Goal: Task Accomplishment & Management: Manage account settings

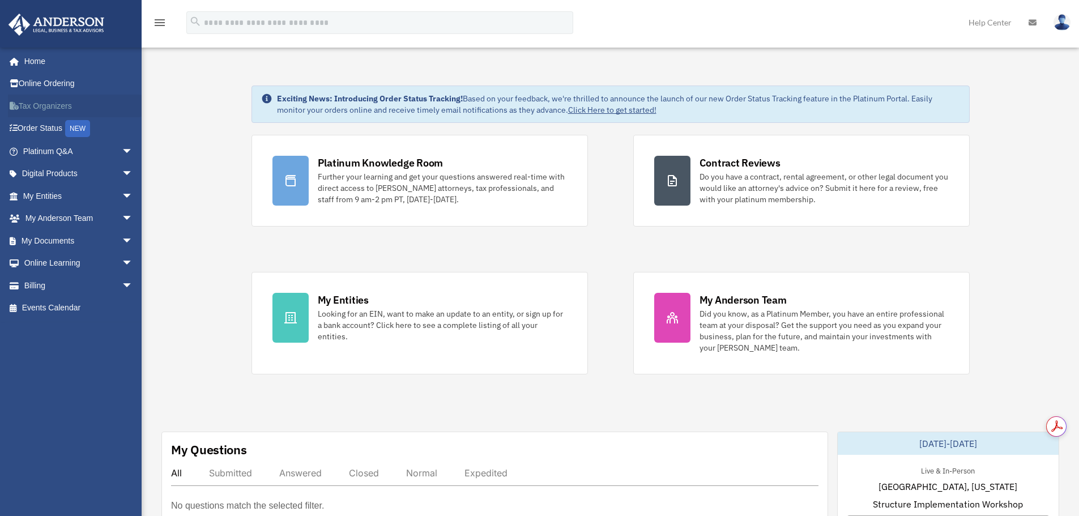
click at [54, 104] on link "Tax Organizers" at bounding box center [79, 106] width 142 height 23
click at [123, 240] on span "arrow_drop_down" at bounding box center [133, 240] width 23 height 23
click at [45, 259] on link "Box" at bounding box center [83, 263] width 134 height 23
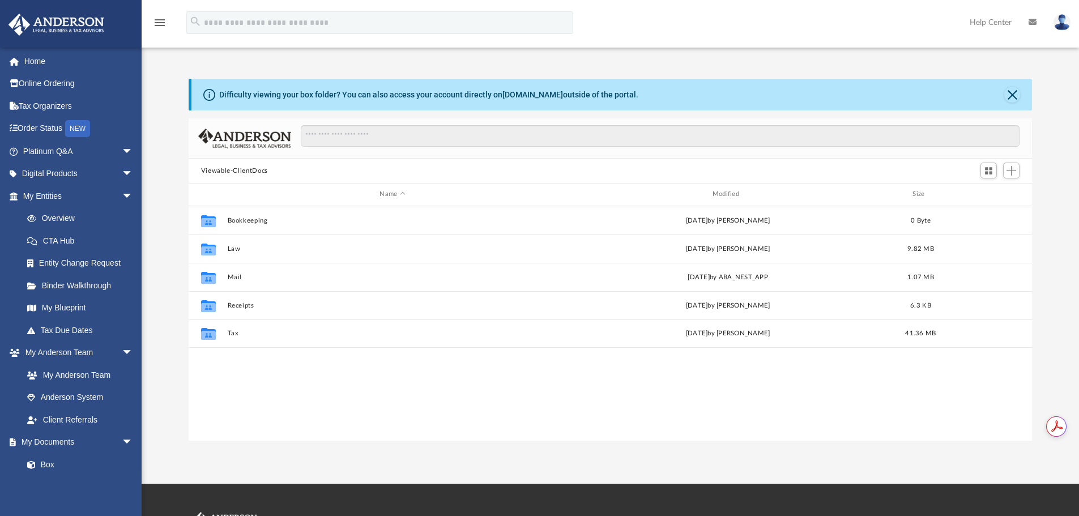
scroll to position [249, 835]
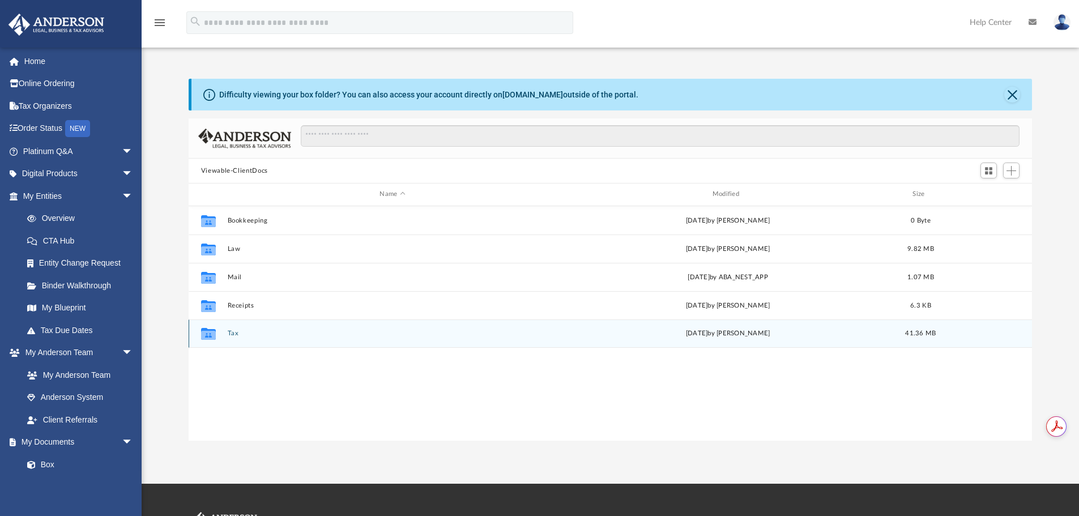
click at [231, 330] on button "Tax" at bounding box center [392, 333] width 330 height 7
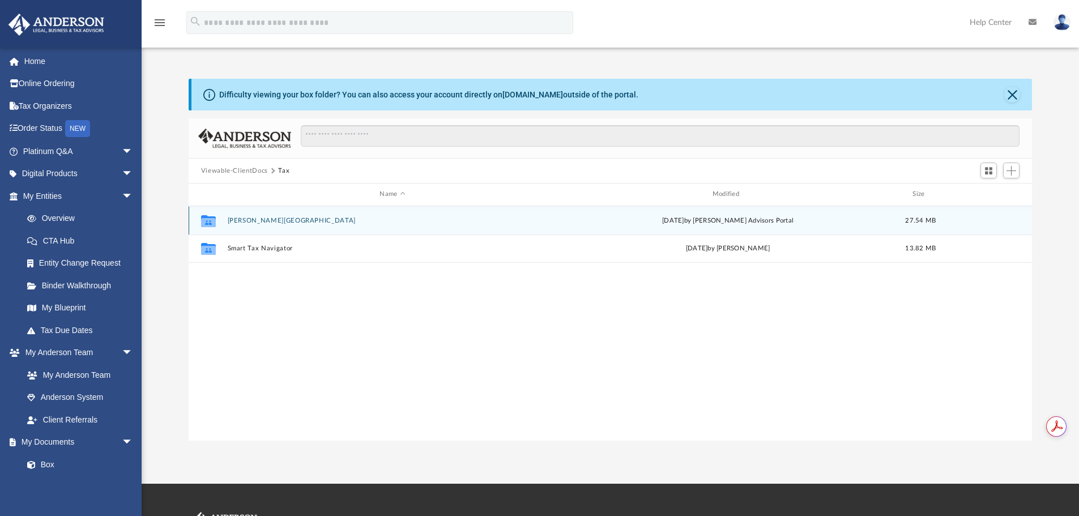
click at [257, 220] on button "Patel, Manankumar" at bounding box center [392, 220] width 330 height 7
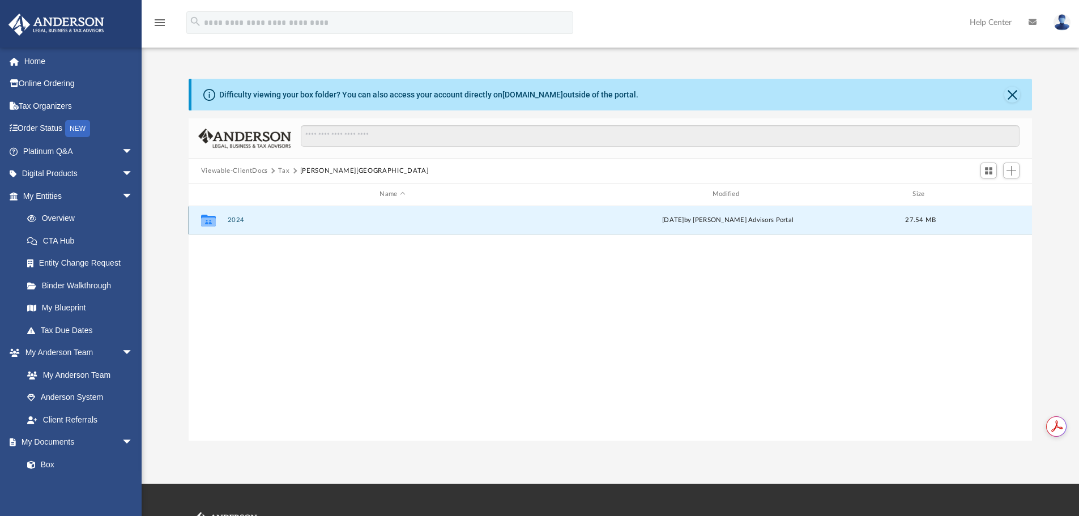
click at [231, 216] on button "2024" at bounding box center [392, 219] width 330 height 7
click at [263, 217] on button "Digital Tax Organizer" at bounding box center [392, 219] width 330 height 7
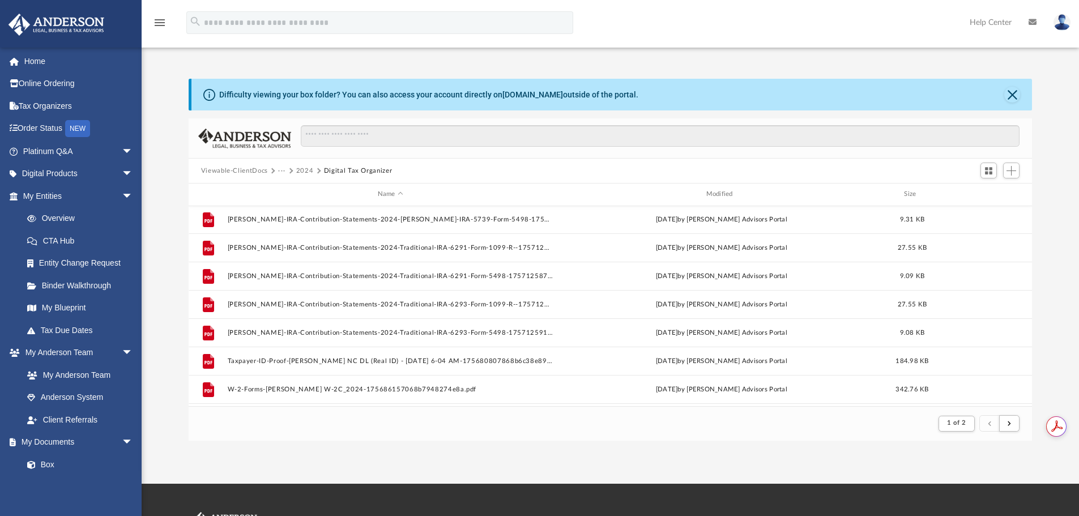
scroll to position [1216, 0]
click at [336, 172] on button "Digital Tax Organizer" at bounding box center [358, 171] width 69 height 10
click at [304, 169] on button "2024" at bounding box center [305, 171] width 18 height 10
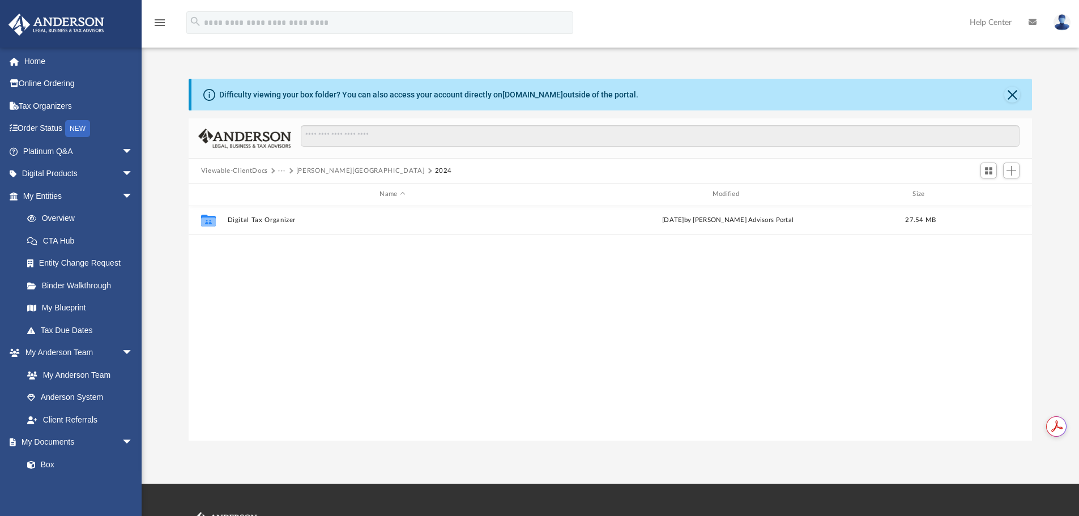
scroll to position [249, 835]
click at [435, 173] on button "2024" at bounding box center [444, 171] width 18 height 10
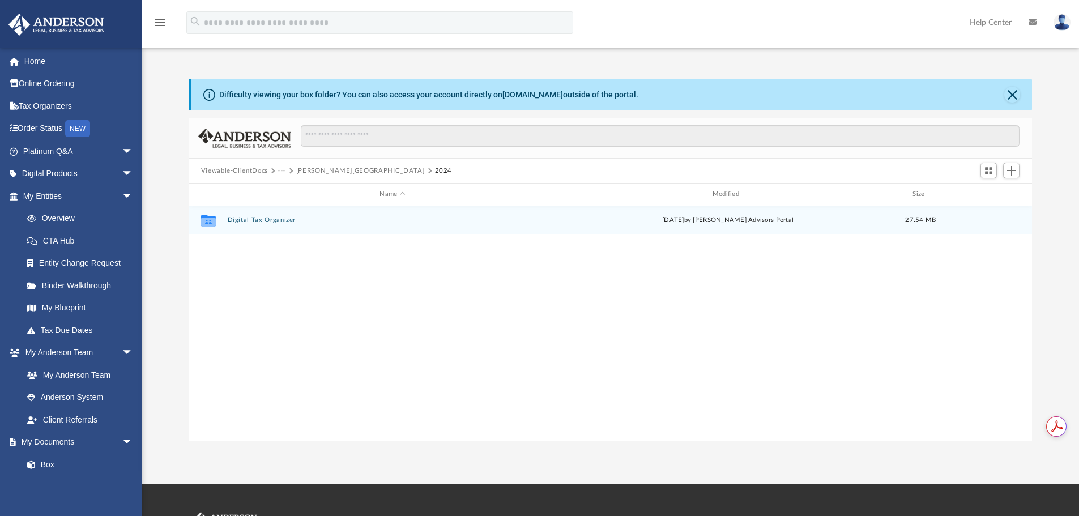
click at [261, 218] on button "Digital Tax Organizer" at bounding box center [392, 219] width 330 height 7
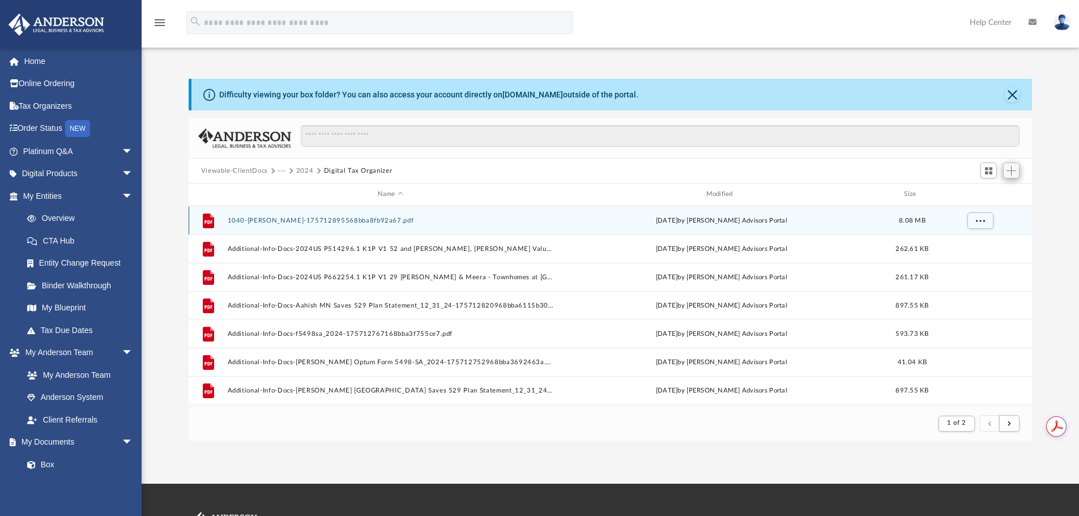
scroll to position [214, 835]
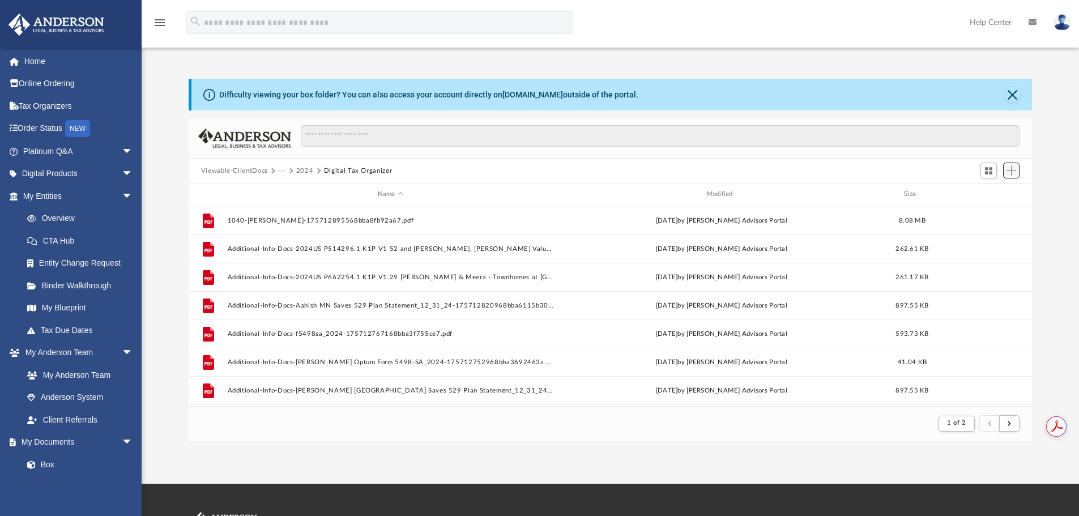
click at [1012, 176] on button "Add" at bounding box center [1011, 171] width 17 height 16
click at [990, 214] on li "New Folder" at bounding box center [995, 211] width 36 height 12
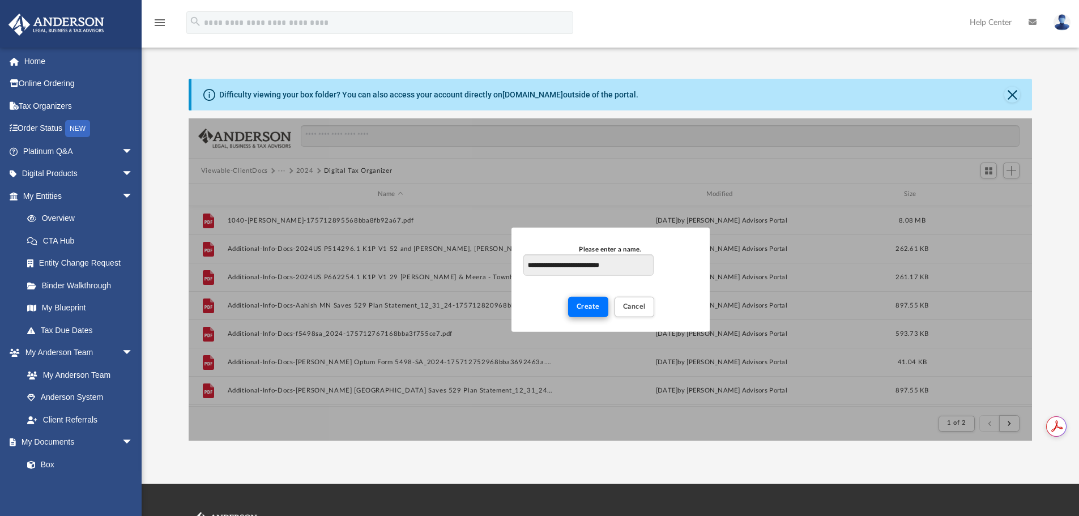
type input "**********"
click at [589, 306] on span "Create" at bounding box center [588, 306] width 23 height 7
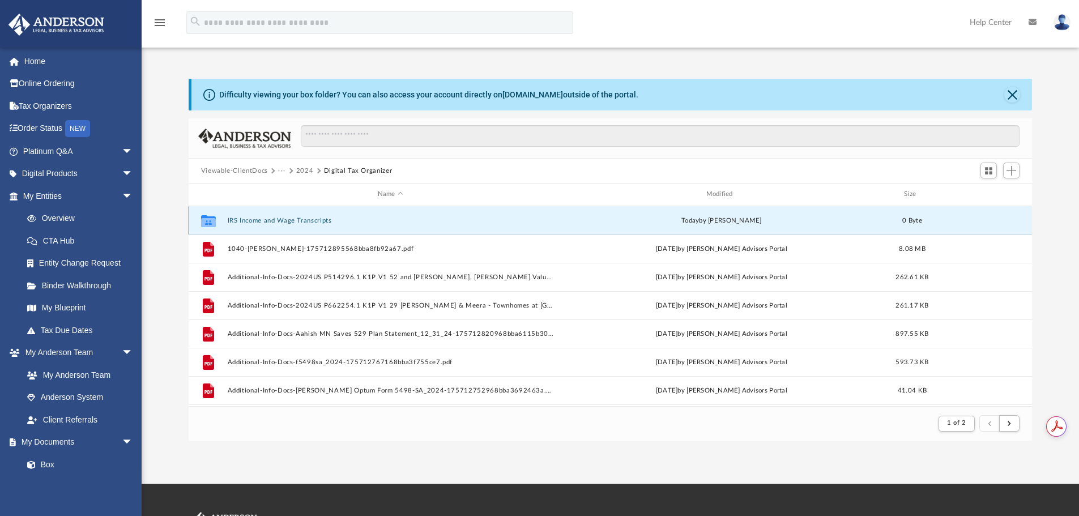
click at [298, 218] on button "IRS Income and Wage Transcripts" at bounding box center [390, 220] width 326 height 7
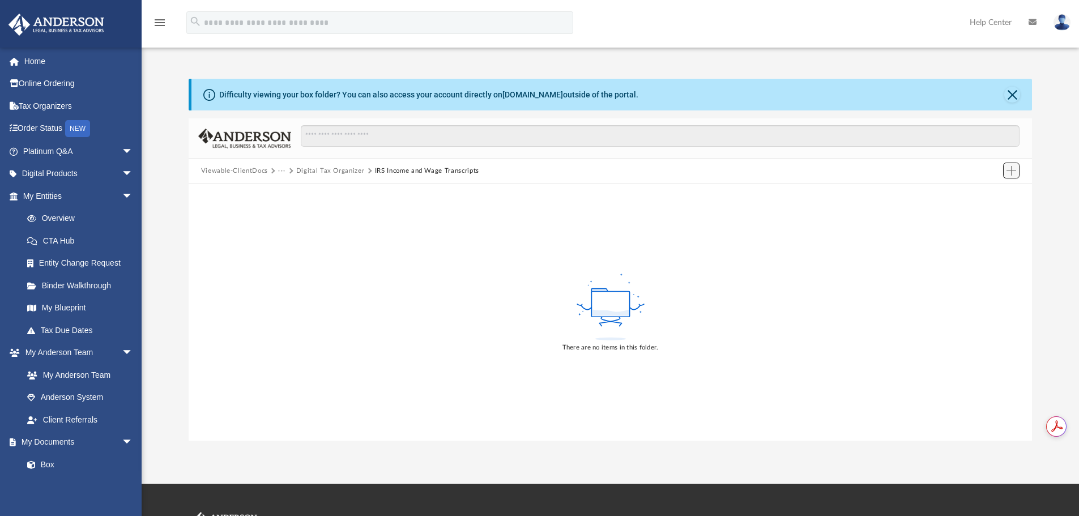
click at [1007, 171] on span "Add" at bounding box center [1012, 171] width 10 height 10
click at [988, 193] on li "Upload" at bounding box center [995, 194] width 36 height 12
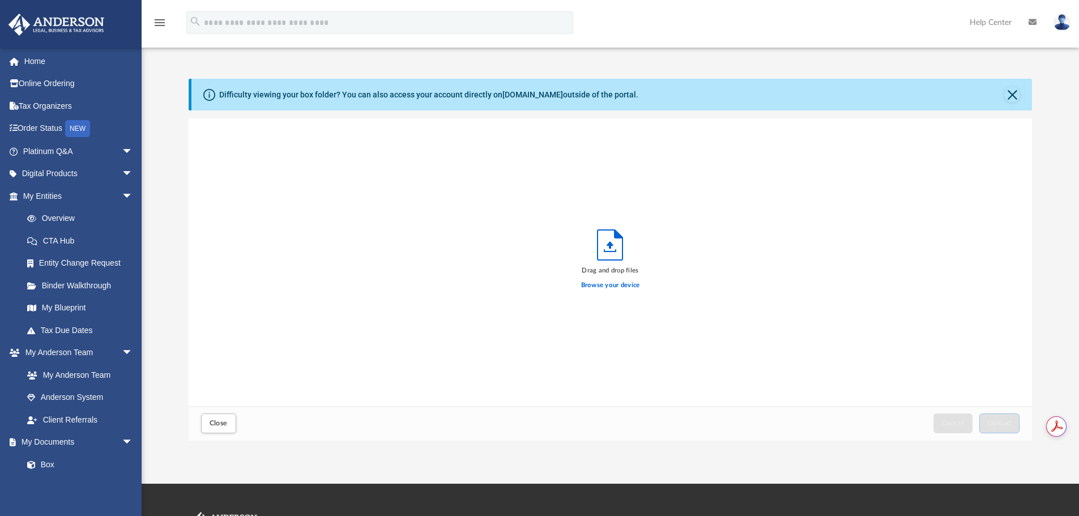
scroll to position [279, 835]
click at [608, 289] on label "Browse your device" at bounding box center [610, 285] width 59 height 10
click at [0, 0] on input "Browse your device" at bounding box center [0, 0] width 0 height 0
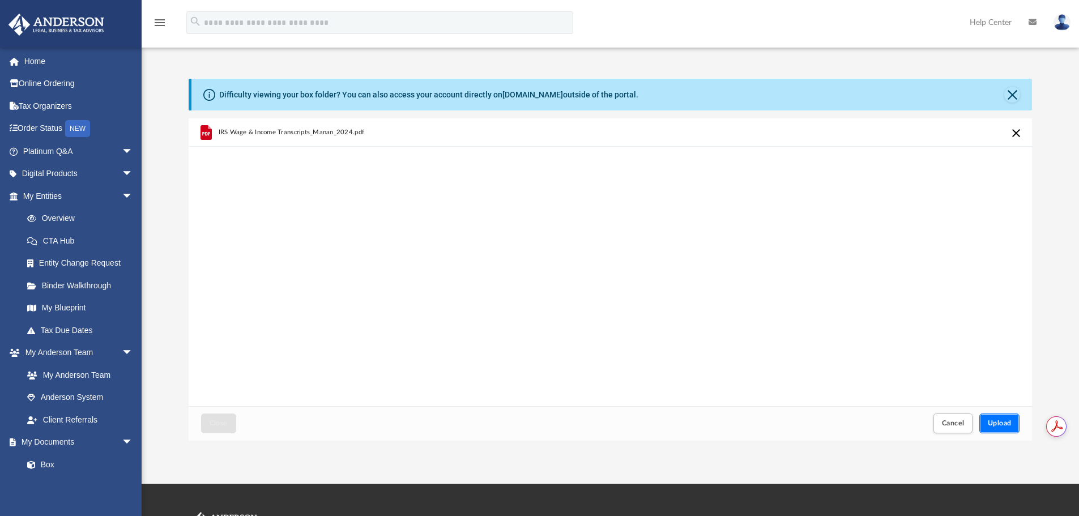
click at [999, 423] on span "Upload" at bounding box center [1000, 423] width 24 height 7
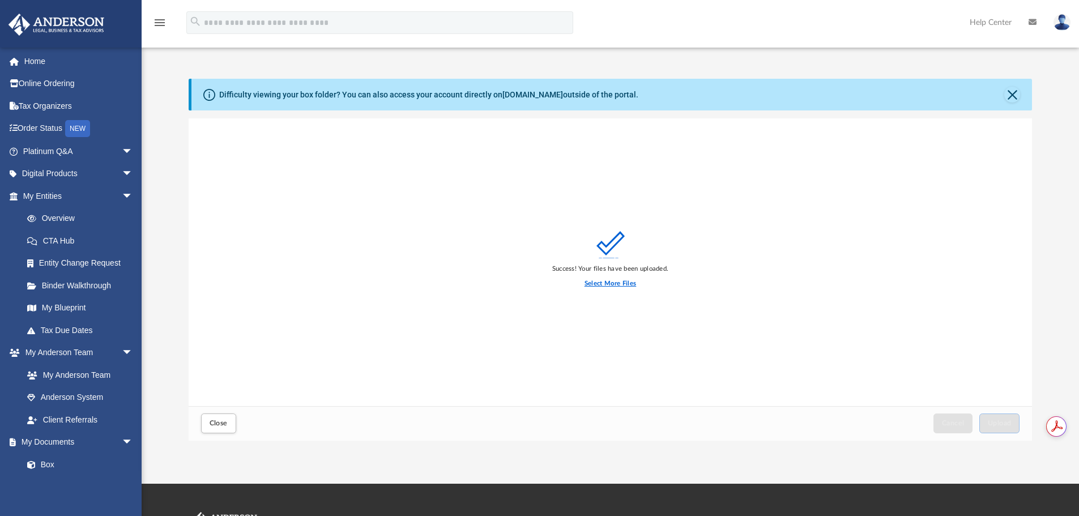
click at [596, 285] on label "Select More Files" at bounding box center [611, 284] width 52 height 10
click at [0, 0] on input "Select More Files" at bounding box center [0, 0] width 0 height 0
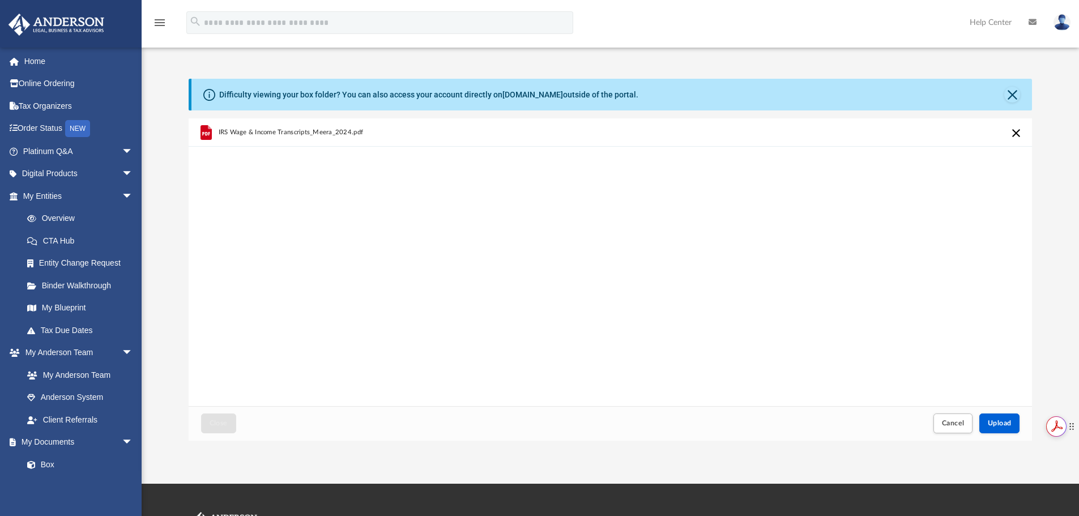
click at [1000, 424] on span "Get summaries and key insights using AI Assistant" at bounding box center [992, 422] width 87 height 16
click at [991, 421] on span "Upload" at bounding box center [1000, 423] width 24 height 7
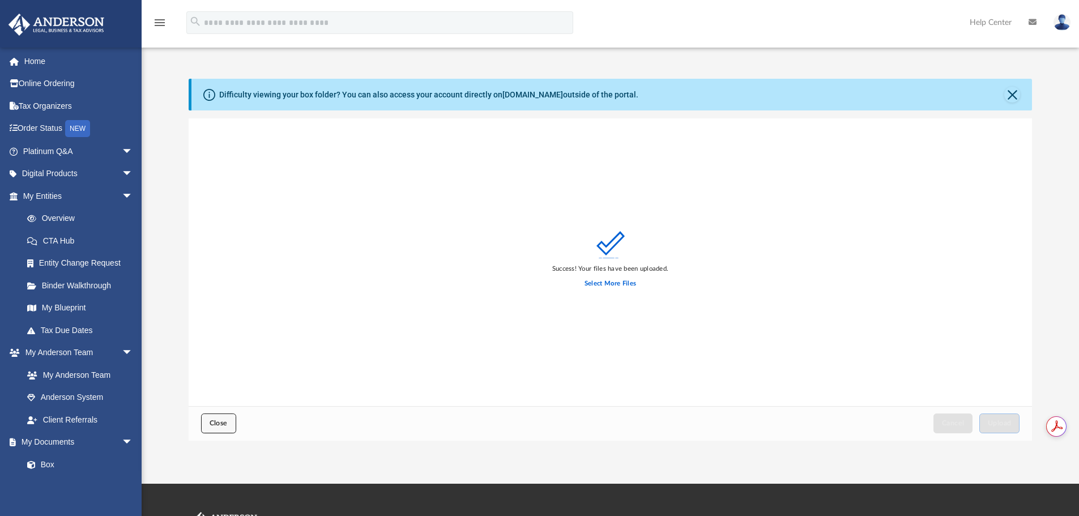
click at [224, 417] on button "Close" at bounding box center [218, 424] width 35 height 20
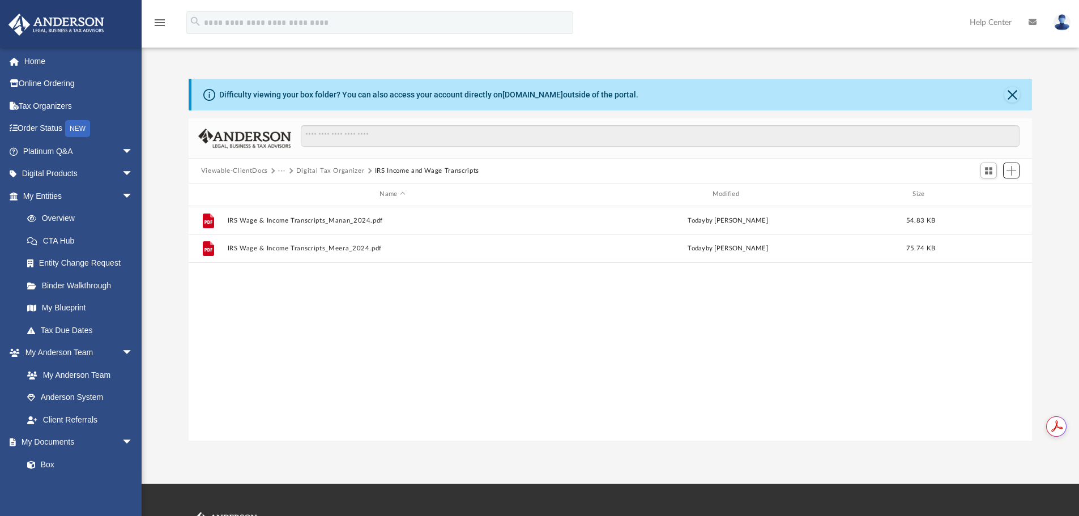
scroll to position [249, 835]
drag, startPoint x: 495, startPoint y: 172, endPoint x: 370, endPoint y: 173, distance: 124.1
click at [370, 173] on div "Viewable-ClientDocs ··· Digital Tax Organizer IRS Income and Wage Transcripts" at bounding box center [611, 171] width 844 height 25
click at [500, 170] on div "Viewable-ClientDocs ··· Digital Tax Organizer IRS Income and Wage Transcripts" at bounding box center [611, 171] width 844 height 25
drag, startPoint x: 510, startPoint y: 169, endPoint x: 392, endPoint y: 172, distance: 117.9
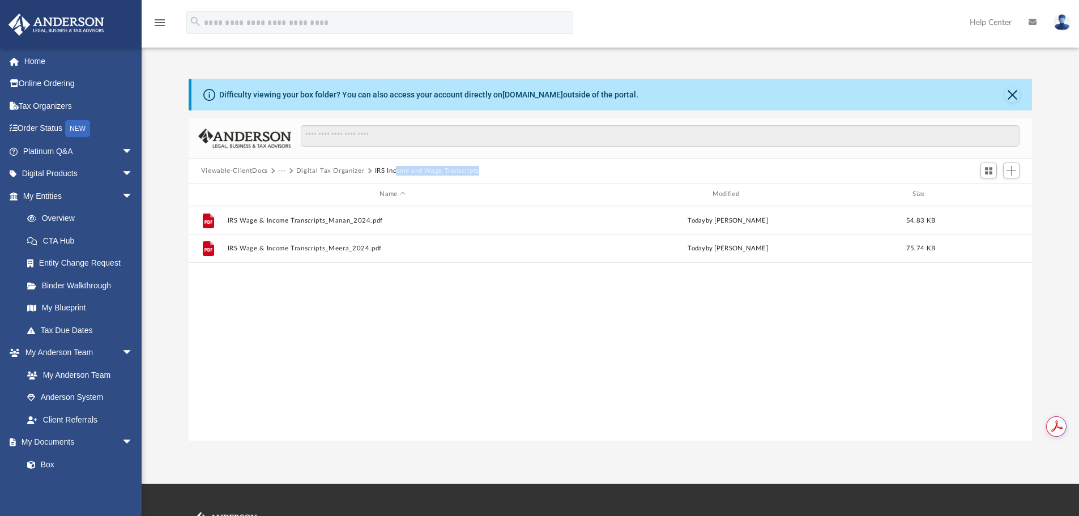
click at [393, 172] on div "Viewable-ClientDocs ··· Digital Tax Organizer IRS Income and Wage Transcripts" at bounding box center [611, 171] width 844 height 25
click at [336, 170] on button "Digital Tax Organizer" at bounding box center [330, 171] width 69 height 10
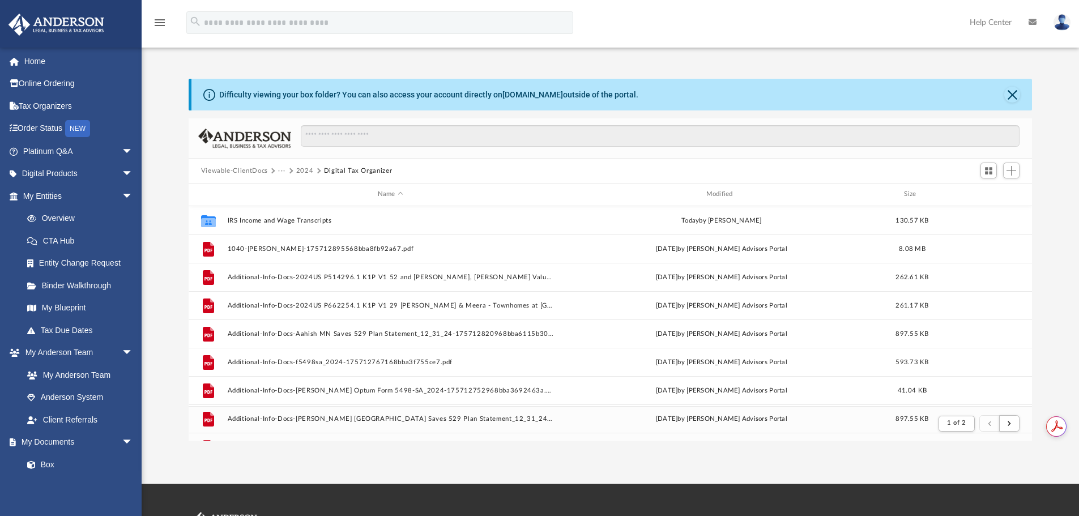
scroll to position [214, 835]
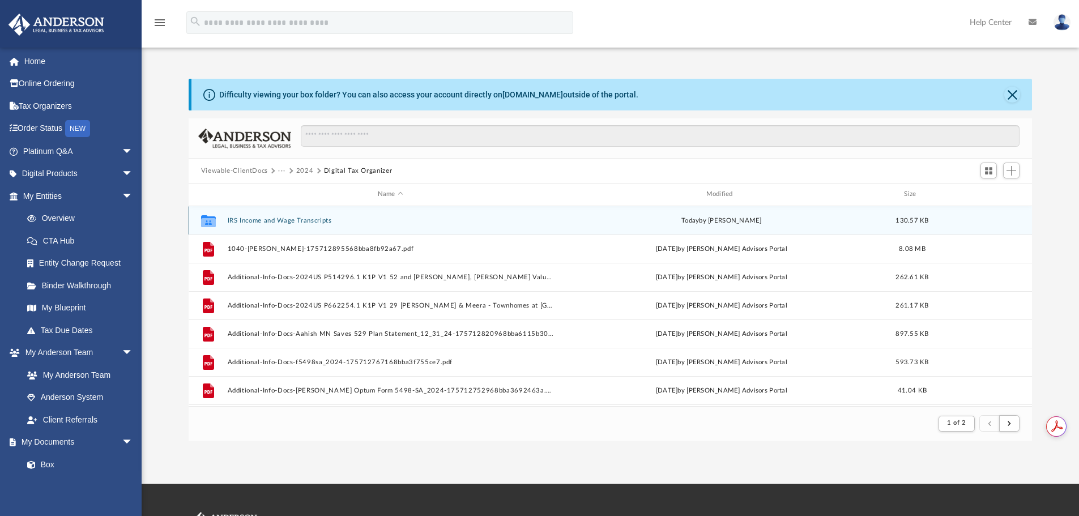
click at [310, 220] on button "IRS Income and Wage Transcripts" at bounding box center [390, 220] width 326 height 7
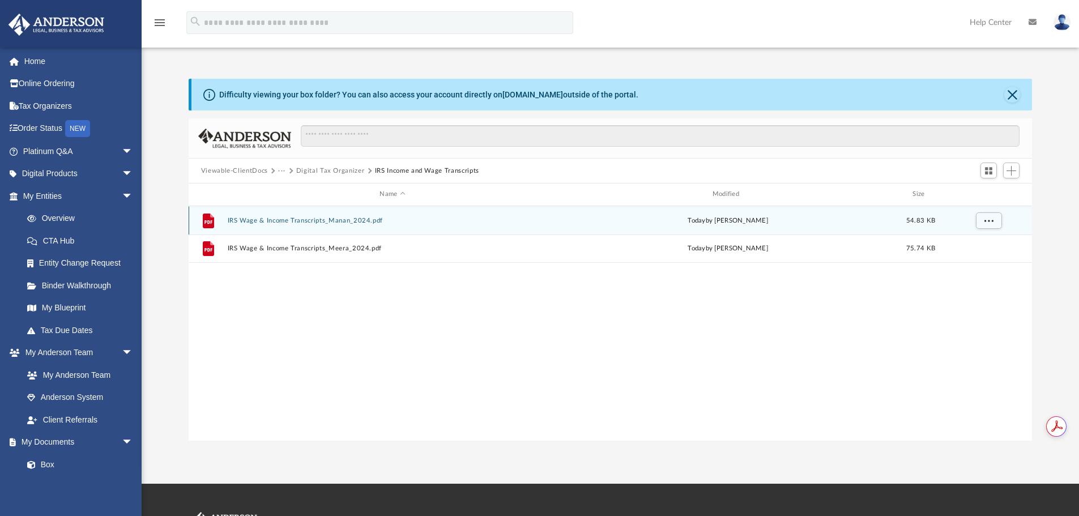
scroll to position [249, 835]
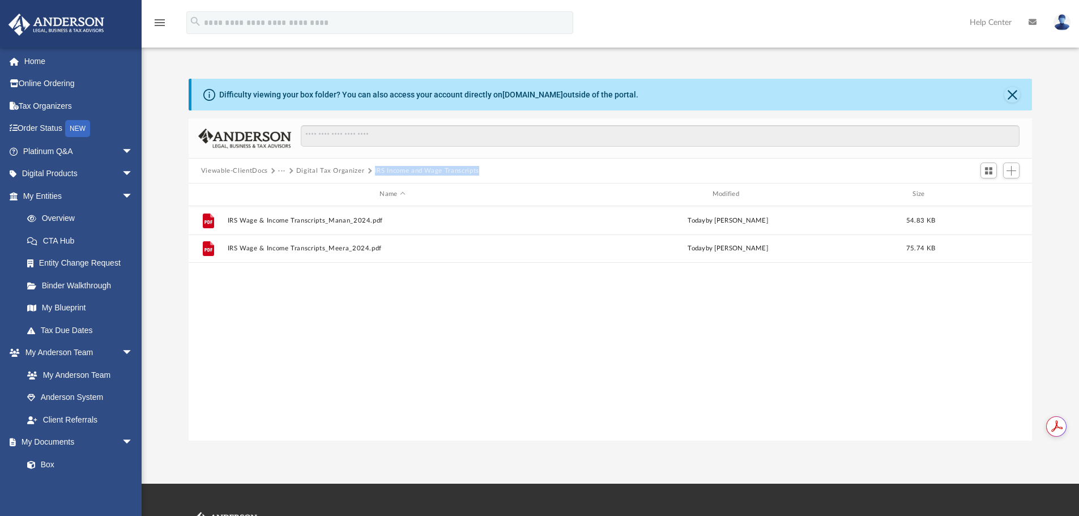
drag, startPoint x: 471, startPoint y: 172, endPoint x: 372, endPoint y: 171, distance: 99.1
click at [372, 171] on div "Viewable-ClientDocs ··· Digital Tax Organizer IRS Income and Wage Transcripts" at bounding box center [611, 171] width 844 height 25
copy button "IRS Income and Wage Transcripts"
click at [279, 319] on div "File IRS Wage & Income Transcripts_Manan_2024.pdf today by Manan Patel 54.83 KB…" at bounding box center [611, 323] width 844 height 235
click at [379, 172] on button "IRS Income and Wage Transcripts" at bounding box center [427, 171] width 104 height 10
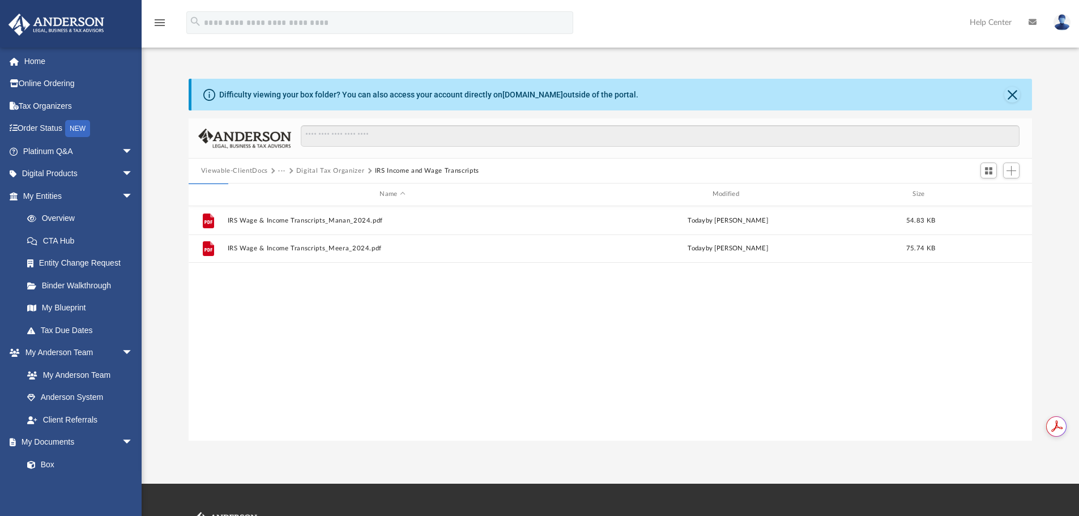
click at [325, 174] on button "Digital Tax Organizer" at bounding box center [330, 171] width 69 height 10
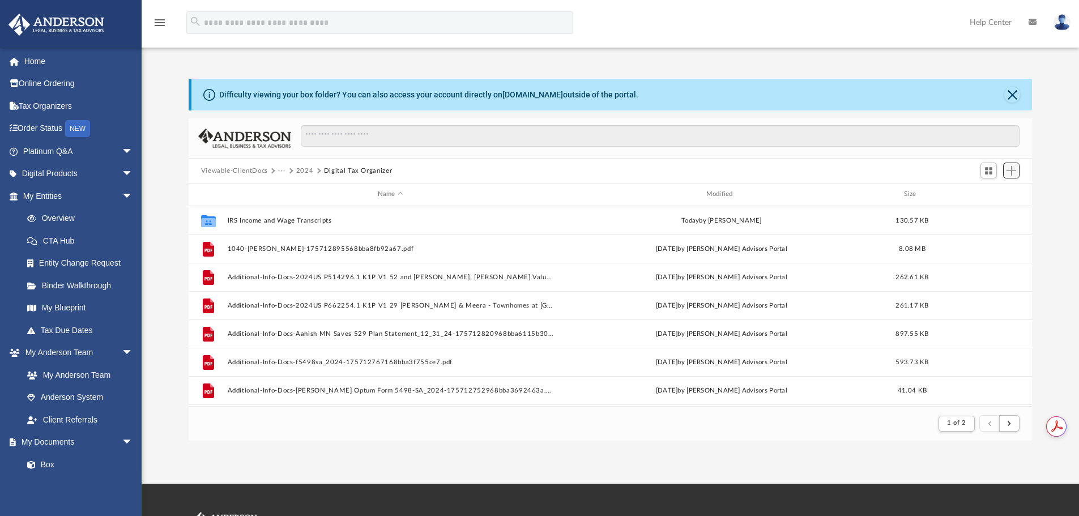
click at [1011, 172] on span "Add" at bounding box center [1012, 171] width 10 height 10
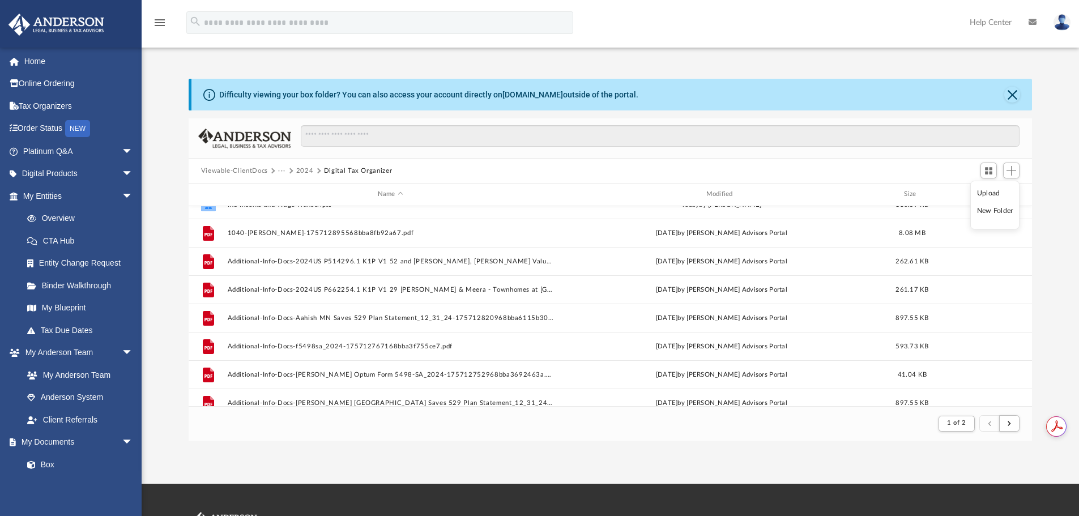
scroll to position [0, 0]
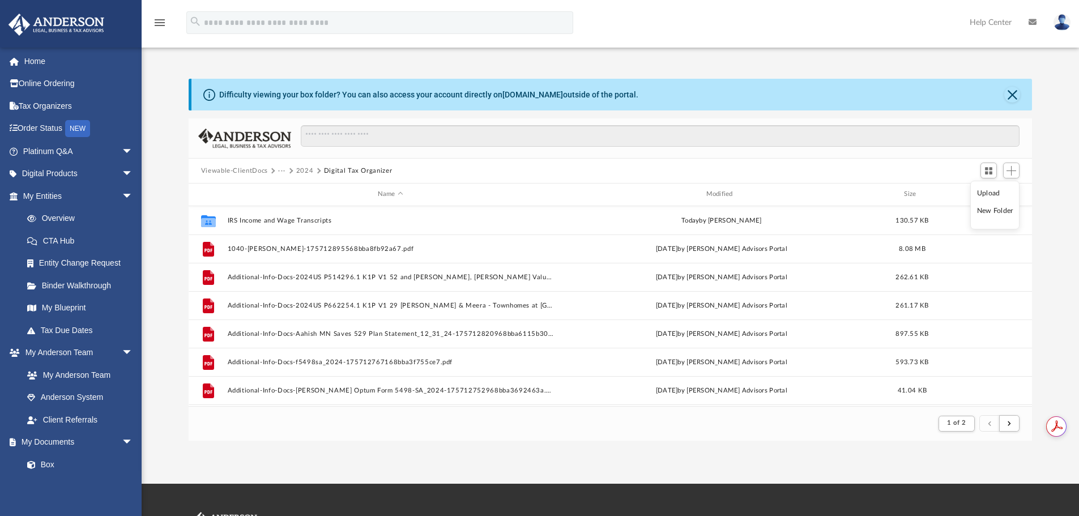
click at [987, 210] on li "New Folder" at bounding box center [995, 211] width 36 height 12
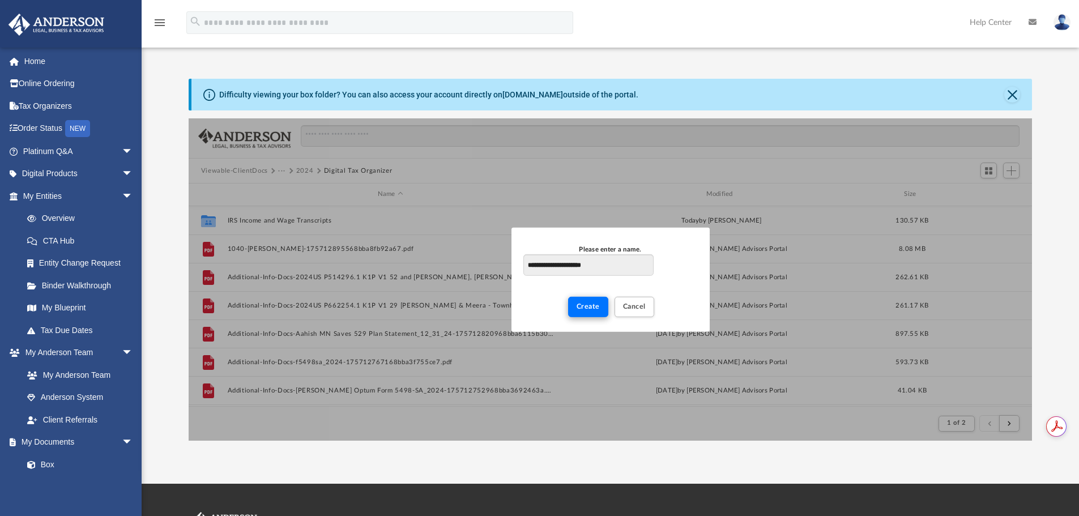
type input "**********"
click at [580, 302] on button "Create" at bounding box center [588, 307] width 40 height 20
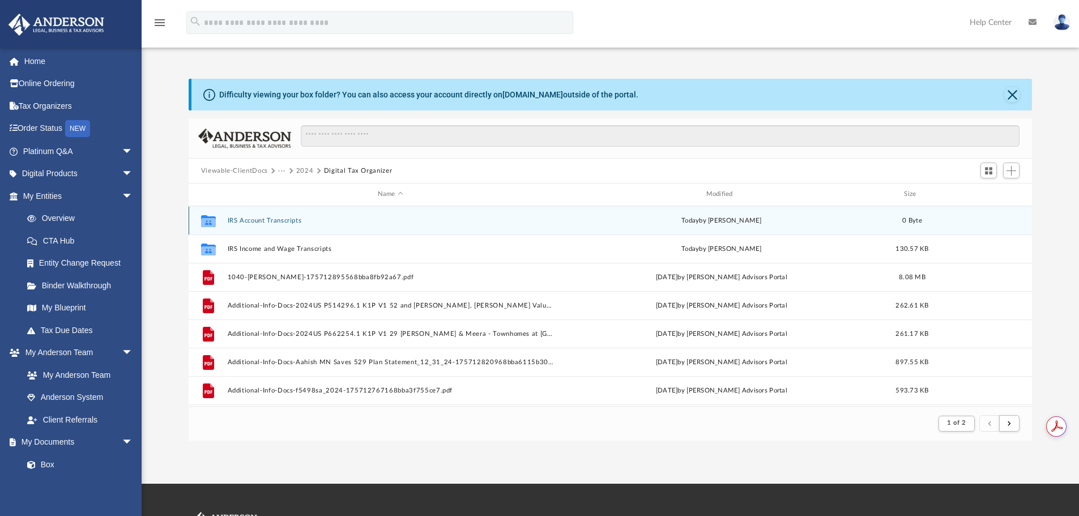
click at [275, 218] on button "IRS Account Transcripts" at bounding box center [390, 220] width 326 height 7
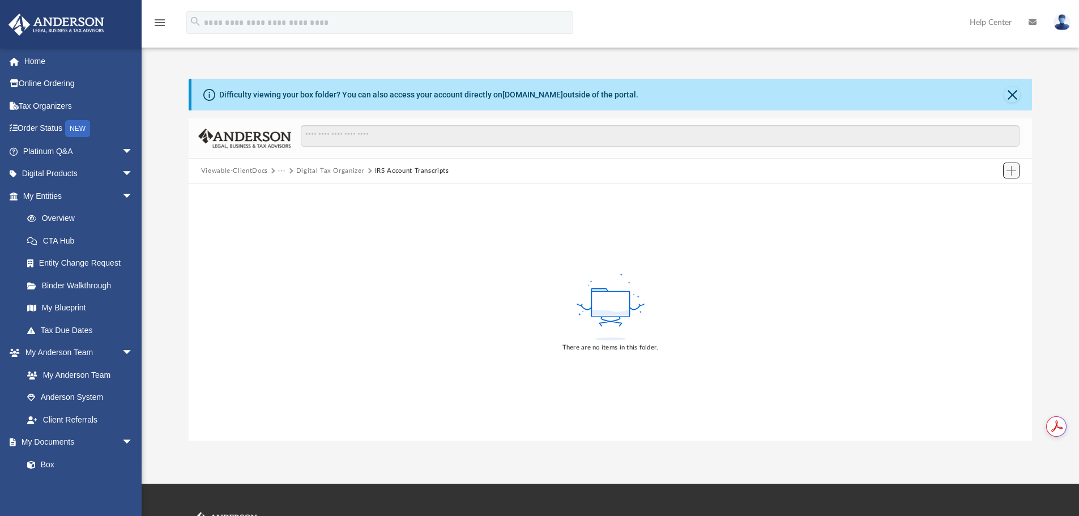
click at [1015, 166] on span "Add" at bounding box center [1012, 171] width 10 height 10
click at [992, 195] on li "Upload" at bounding box center [995, 194] width 36 height 12
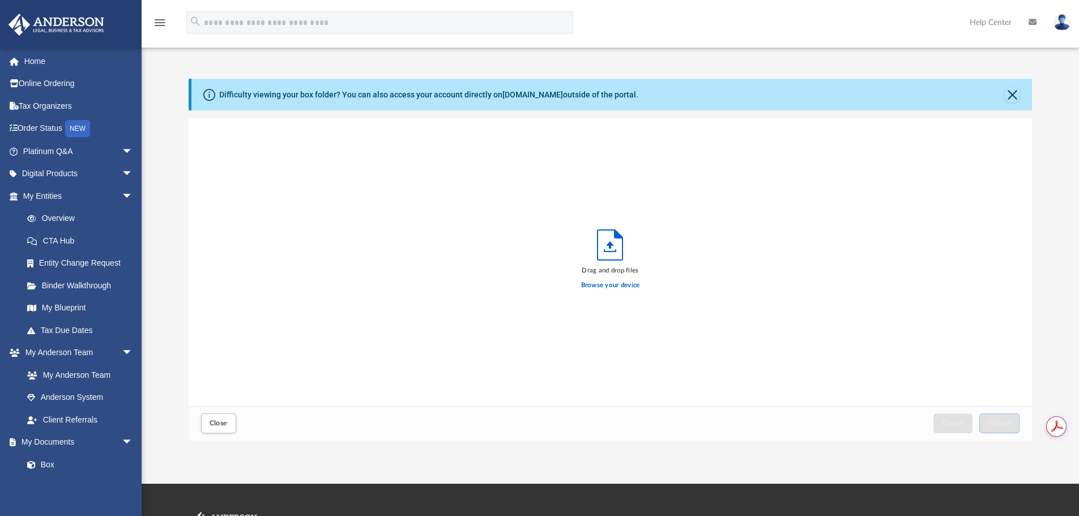
scroll to position [279, 835]
click at [606, 285] on label "Browse your device" at bounding box center [610, 285] width 59 height 10
click at [0, 0] on input "Browse your device" at bounding box center [0, 0] width 0 height 0
click at [988, 423] on span "Upload" at bounding box center [1000, 423] width 24 height 7
click at [606, 279] on label "Select More Files" at bounding box center [611, 284] width 52 height 10
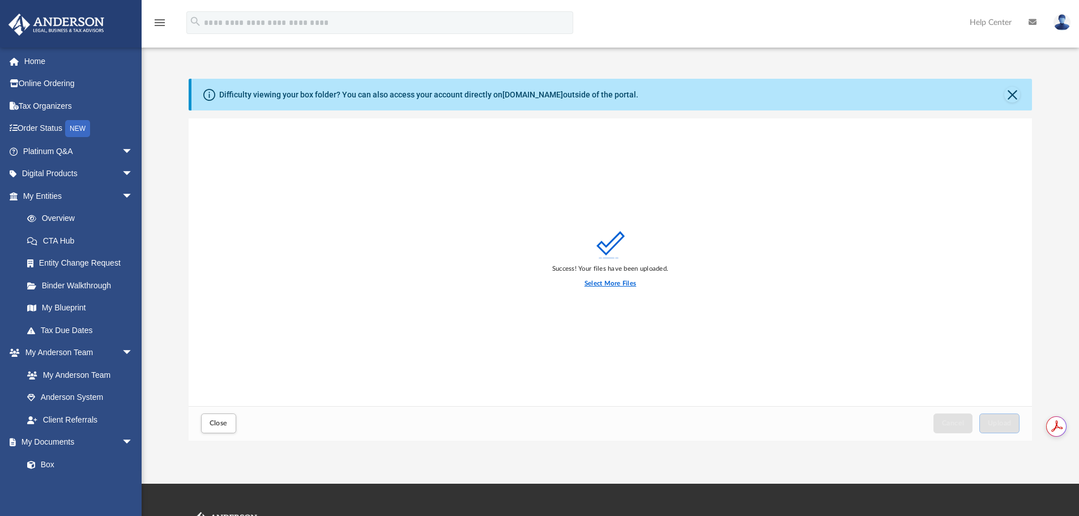
click at [0, 0] on input "Select More Files" at bounding box center [0, 0] width 0 height 0
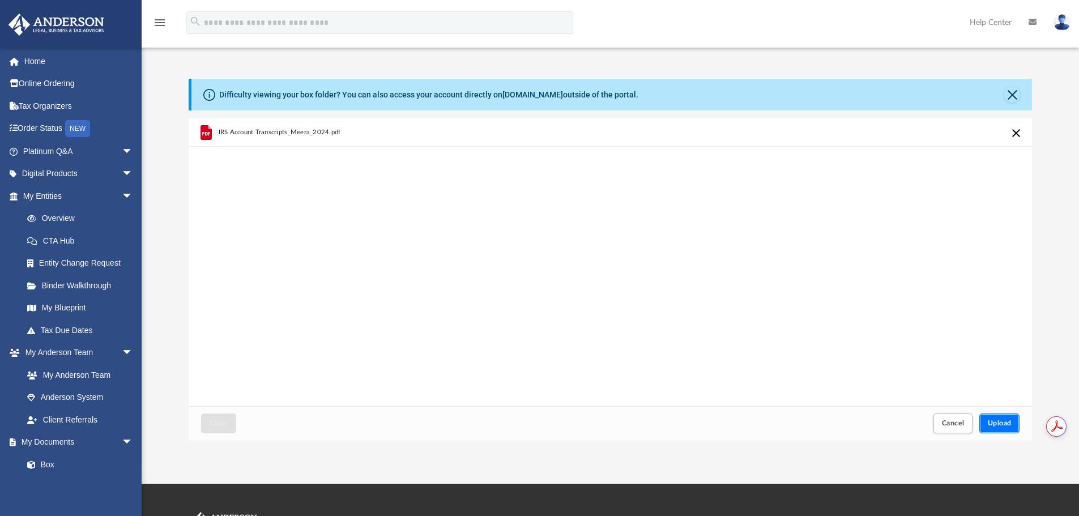
click at [1011, 425] on span "Upload" at bounding box center [1000, 423] width 24 height 7
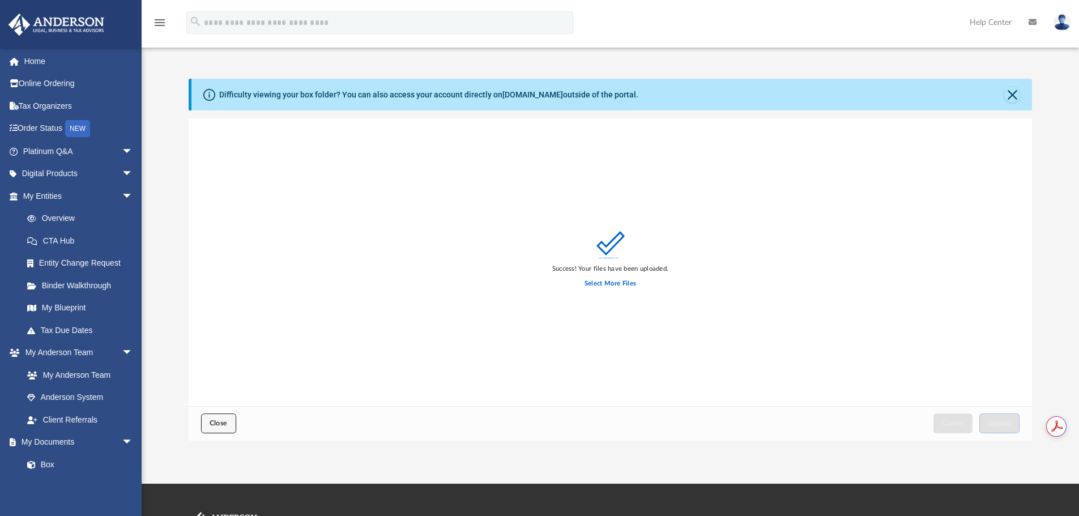
click at [219, 425] on span "Close" at bounding box center [219, 423] width 18 height 7
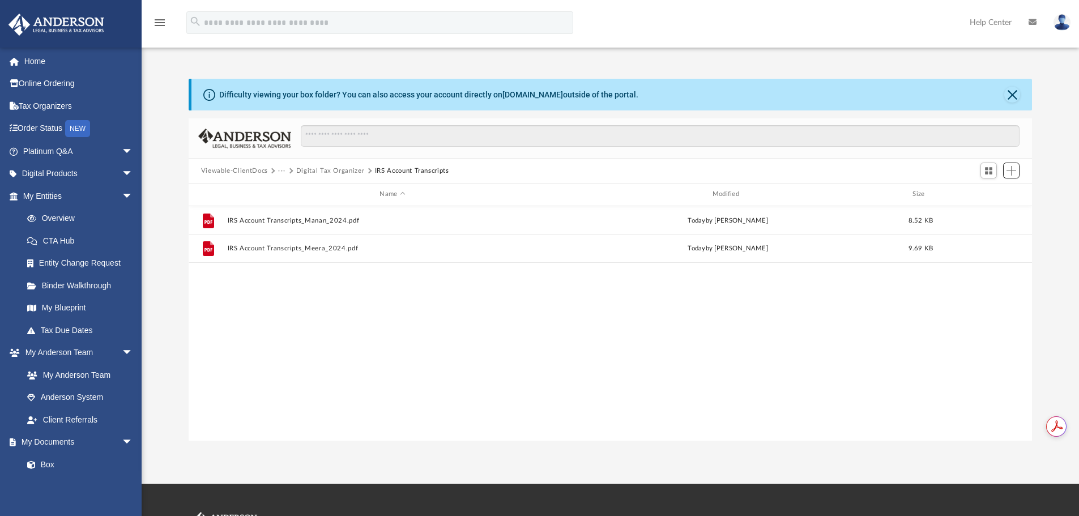
scroll to position [249, 835]
click at [316, 170] on button "Digital Tax Organizer" at bounding box center [330, 171] width 69 height 10
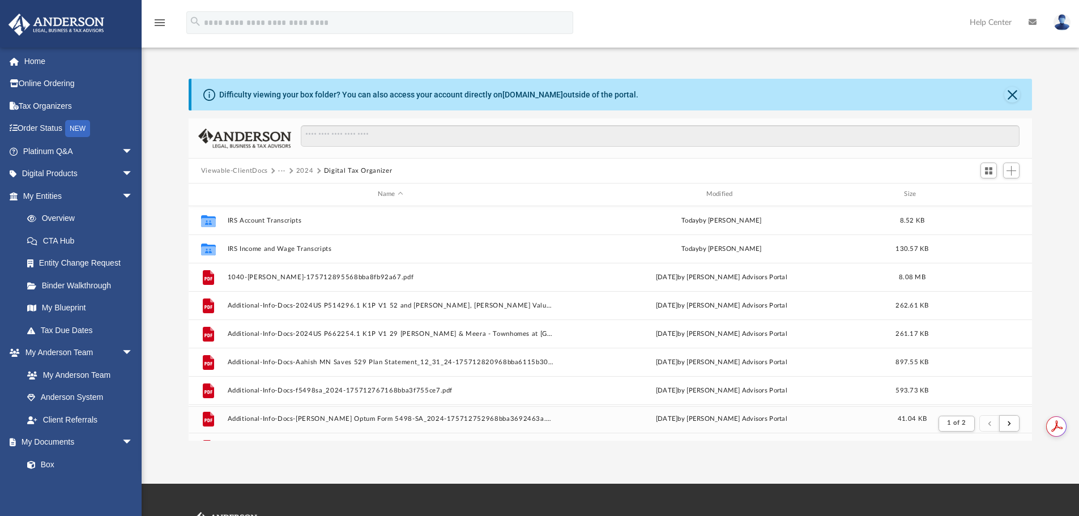
scroll to position [214, 835]
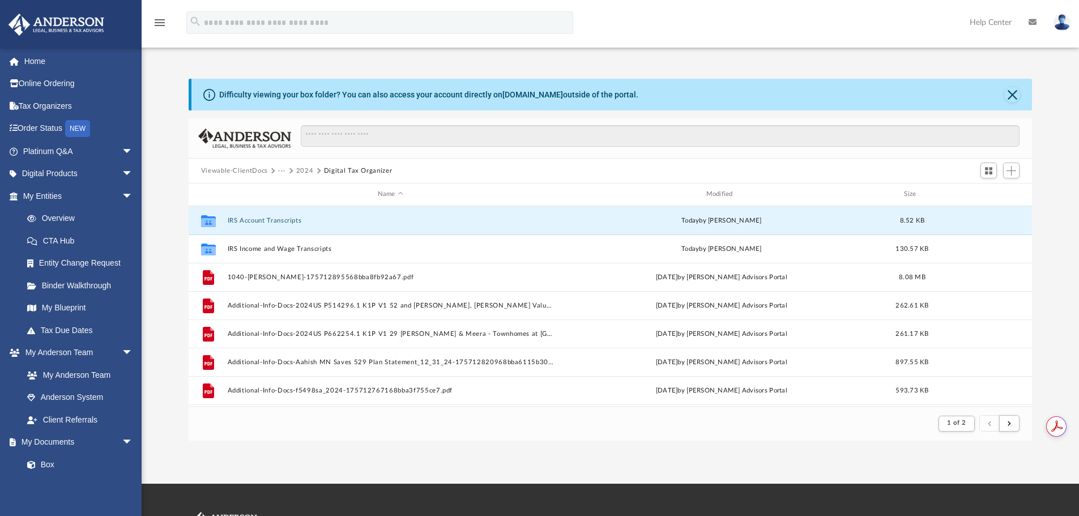
drag, startPoint x: 309, startPoint y: 220, endPoint x: 232, endPoint y: 185, distance: 84.9
click at [189, 188] on div "Name Modified Size Collaborated Folder IRS Account Transcripts today by Manan P…" at bounding box center [189, 295] width 0 height 223
click at [249, 222] on button "IRS Account Transcripts" at bounding box center [390, 220] width 326 height 7
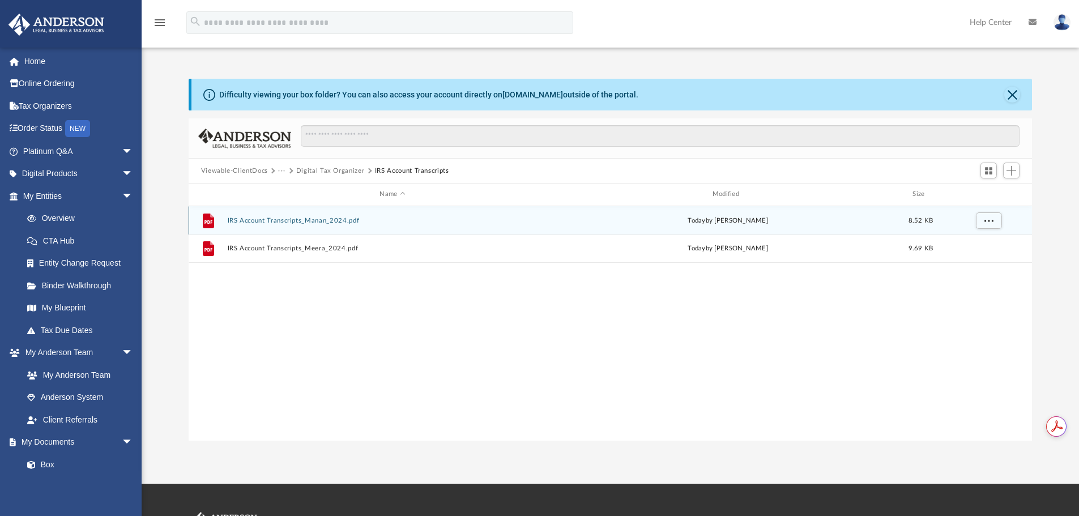
scroll to position [249, 835]
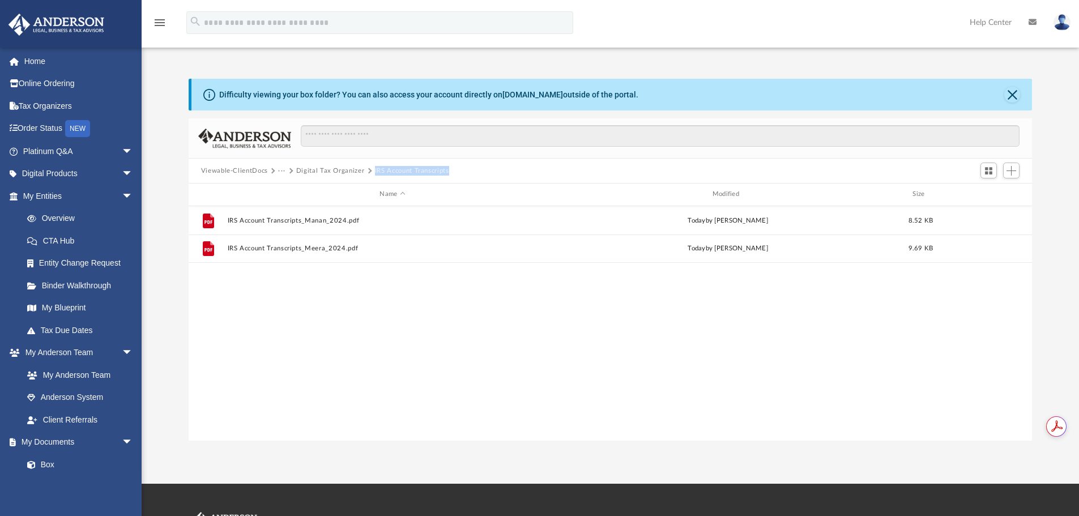
drag, startPoint x: 450, startPoint y: 171, endPoint x: 369, endPoint y: 176, distance: 81.2
click at [370, 176] on div "Viewable-ClientDocs ··· Digital Tax Organizer IRS Account Transcripts" at bounding box center [330, 171] width 258 height 10
copy div "IRS Account Transcripts"
click at [321, 172] on button "Digital Tax Organizer" at bounding box center [330, 171] width 69 height 10
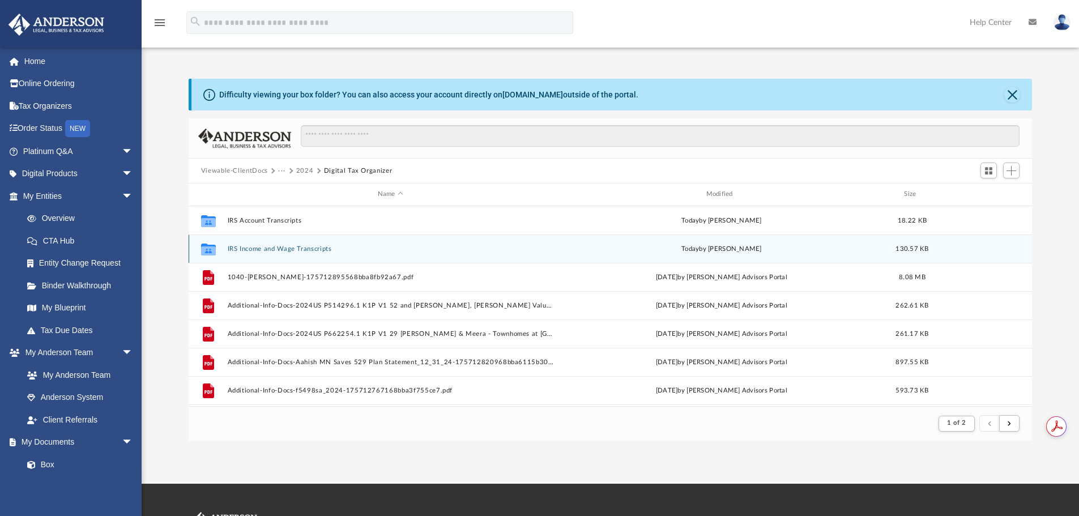
click at [256, 240] on div "Collaborated Folder IRS Income and Wage Transcripts today by Manan Patel 130.57…" at bounding box center [611, 249] width 844 height 28
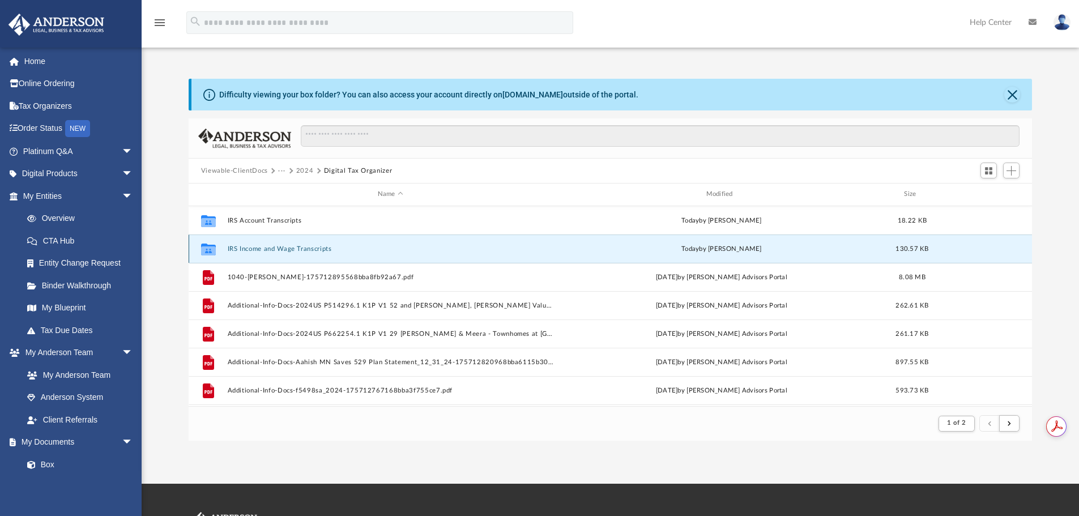
click at [253, 246] on button "IRS Income and Wage Transcripts" at bounding box center [390, 248] width 326 height 7
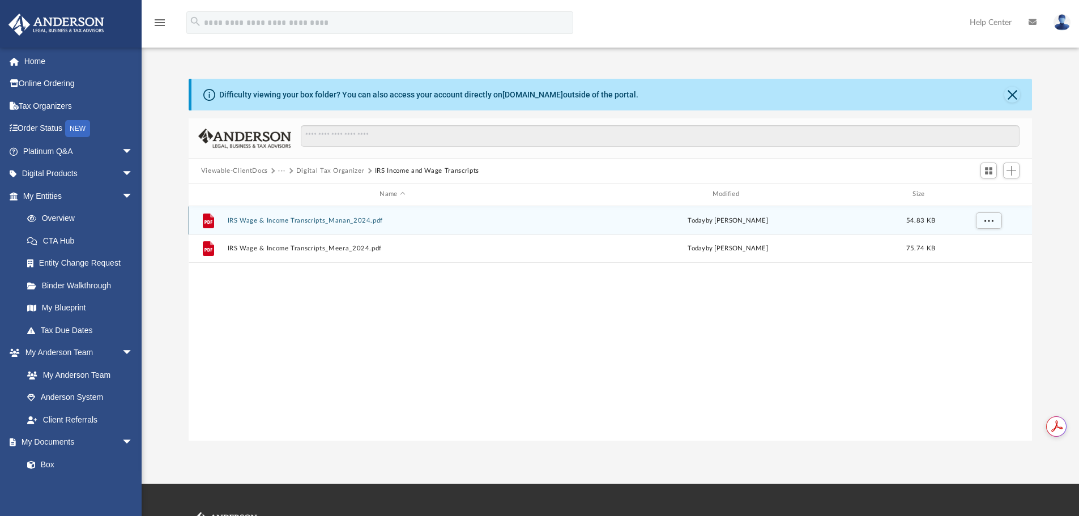
scroll to position [249, 835]
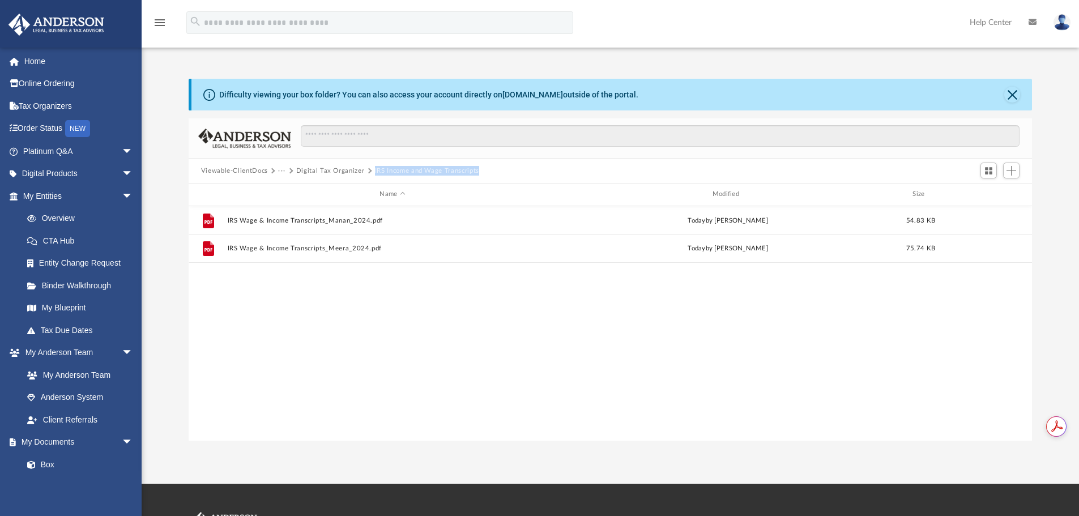
drag, startPoint x: 478, startPoint y: 170, endPoint x: 370, endPoint y: 178, distance: 107.9
click at [370, 178] on div "Viewable-ClientDocs ··· Digital Tax Organizer IRS Income and Wage Transcripts" at bounding box center [611, 171] width 844 height 25
copy div "IRS Income and Wage Transcripts"
click at [301, 174] on button "Digital Tax Organizer" at bounding box center [330, 171] width 69 height 10
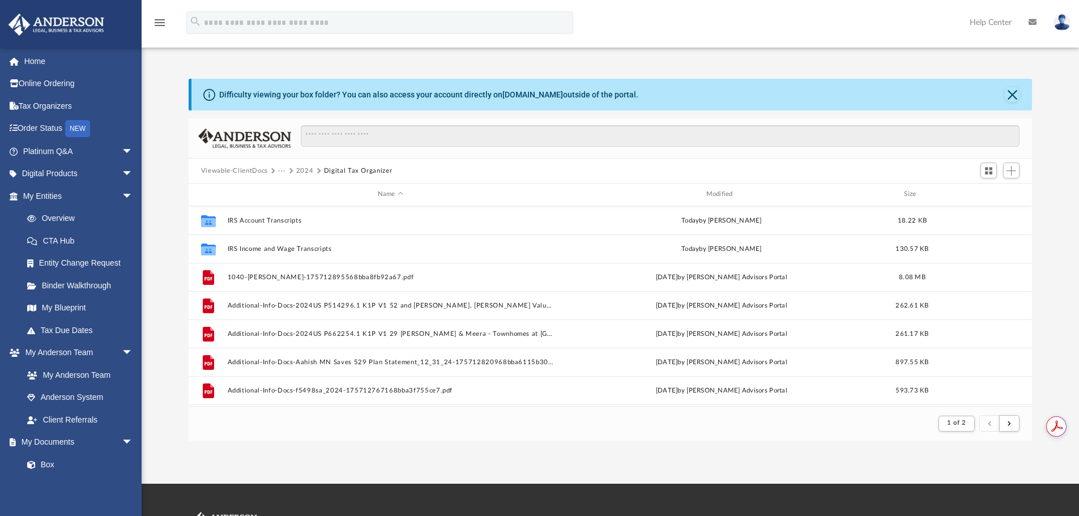
scroll to position [214, 835]
click at [300, 170] on button "2024" at bounding box center [305, 171] width 18 height 10
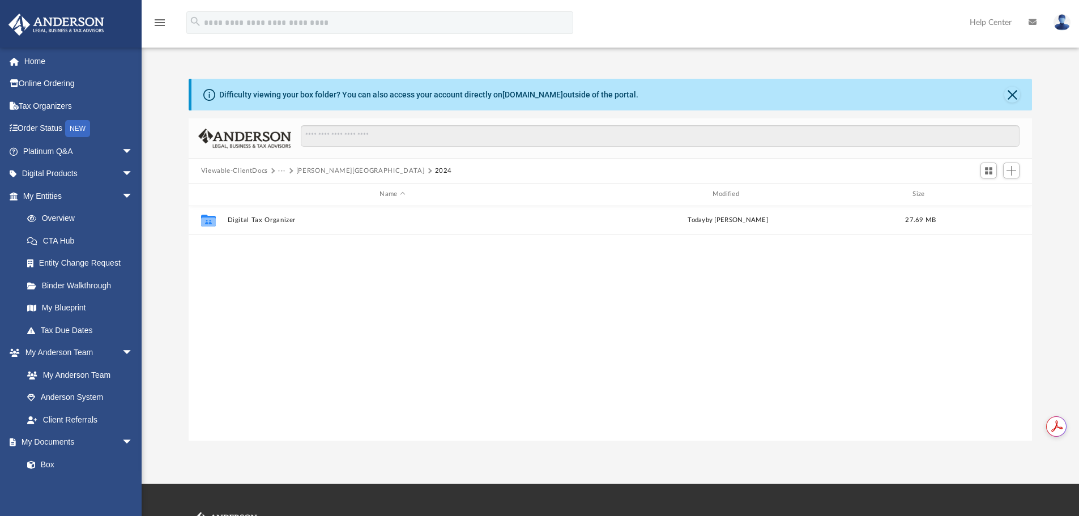
click at [1070, 25] on link at bounding box center [1062, 22] width 34 height 50
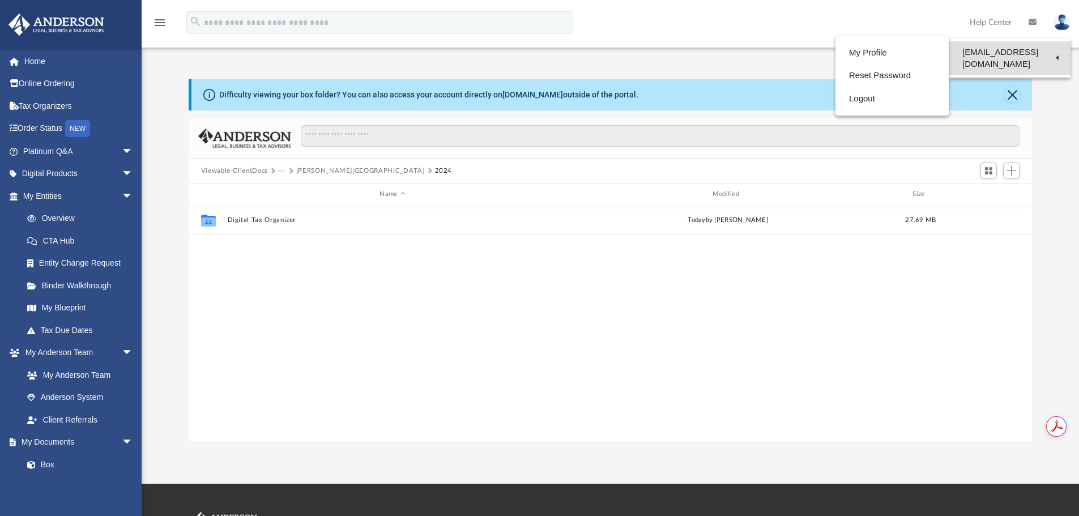
click at [1026, 50] on link "[EMAIL_ADDRESS][DOMAIN_NAME]" at bounding box center [1010, 57] width 122 height 33
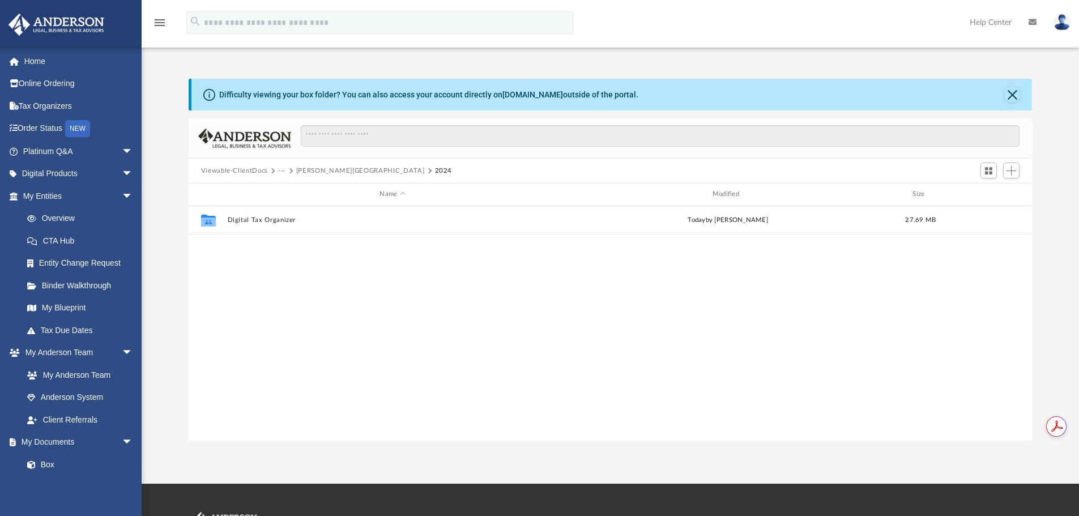
click at [1065, 23] on img at bounding box center [1062, 22] width 17 height 16
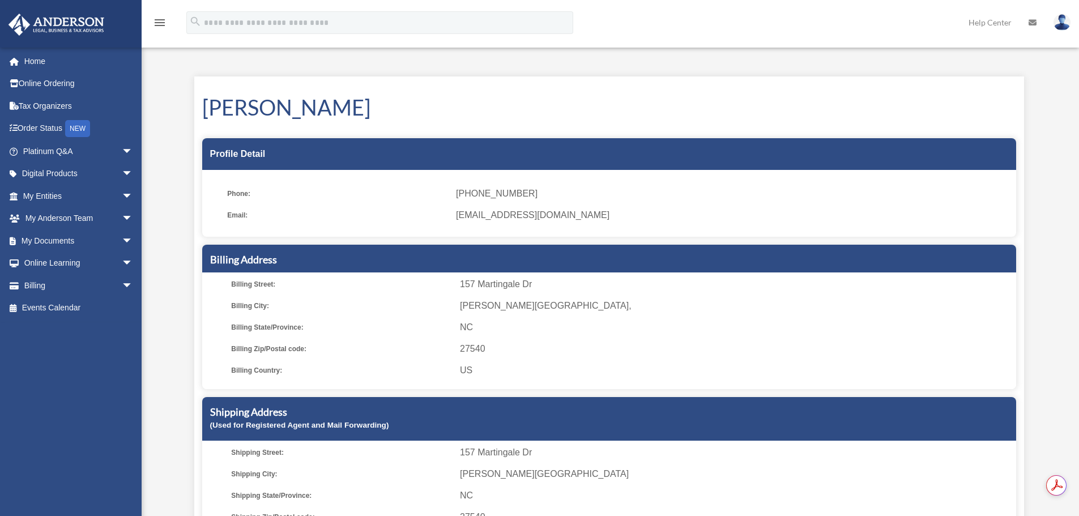
click at [1071, 23] on link at bounding box center [1062, 22] width 34 height 50
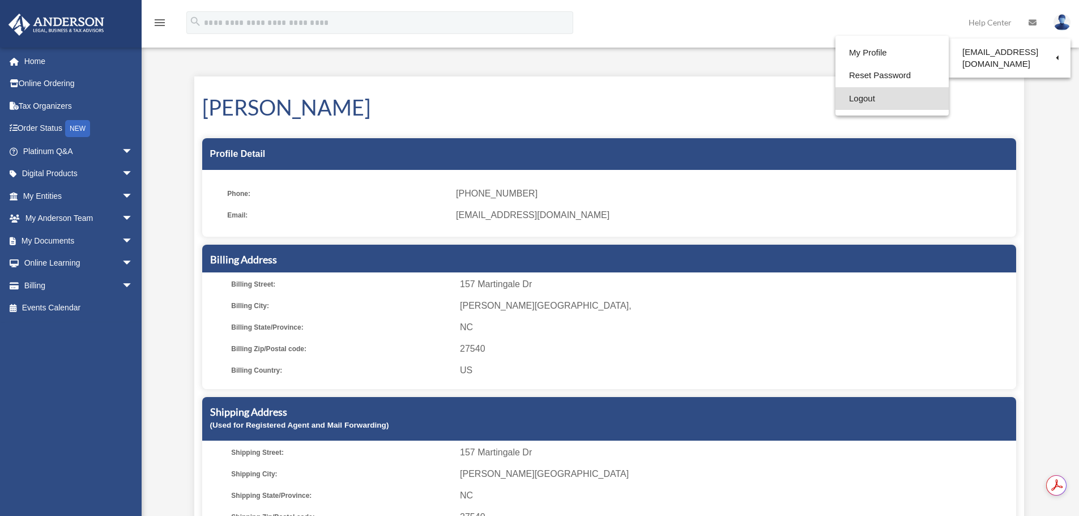
click at [862, 99] on link "Logout" at bounding box center [892, 98] width 113 height 23
